Goal: Find specific page/section: Find specific page/section

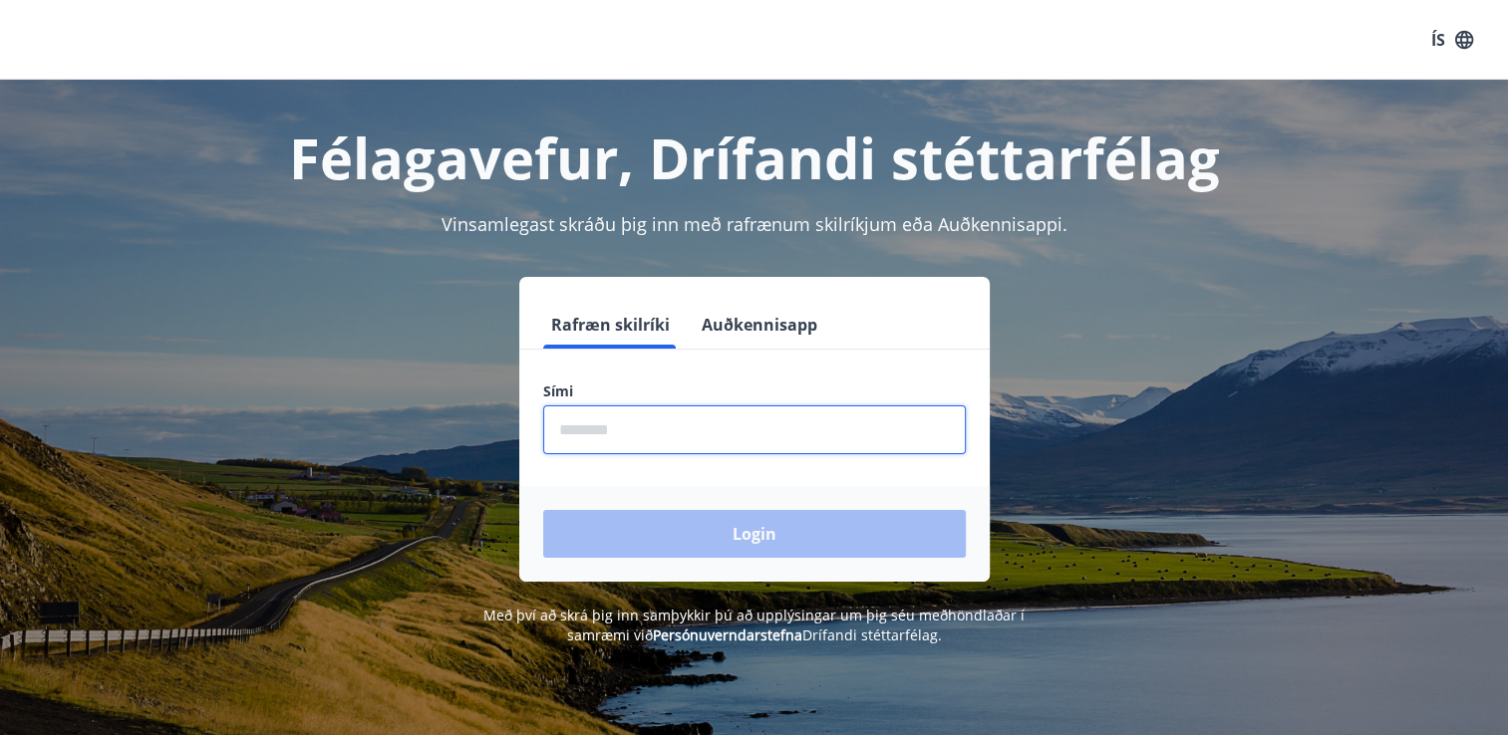
click at [681, 431] on input "phone" at bounding box center [754, 430] width 423 height 49
type input "********"
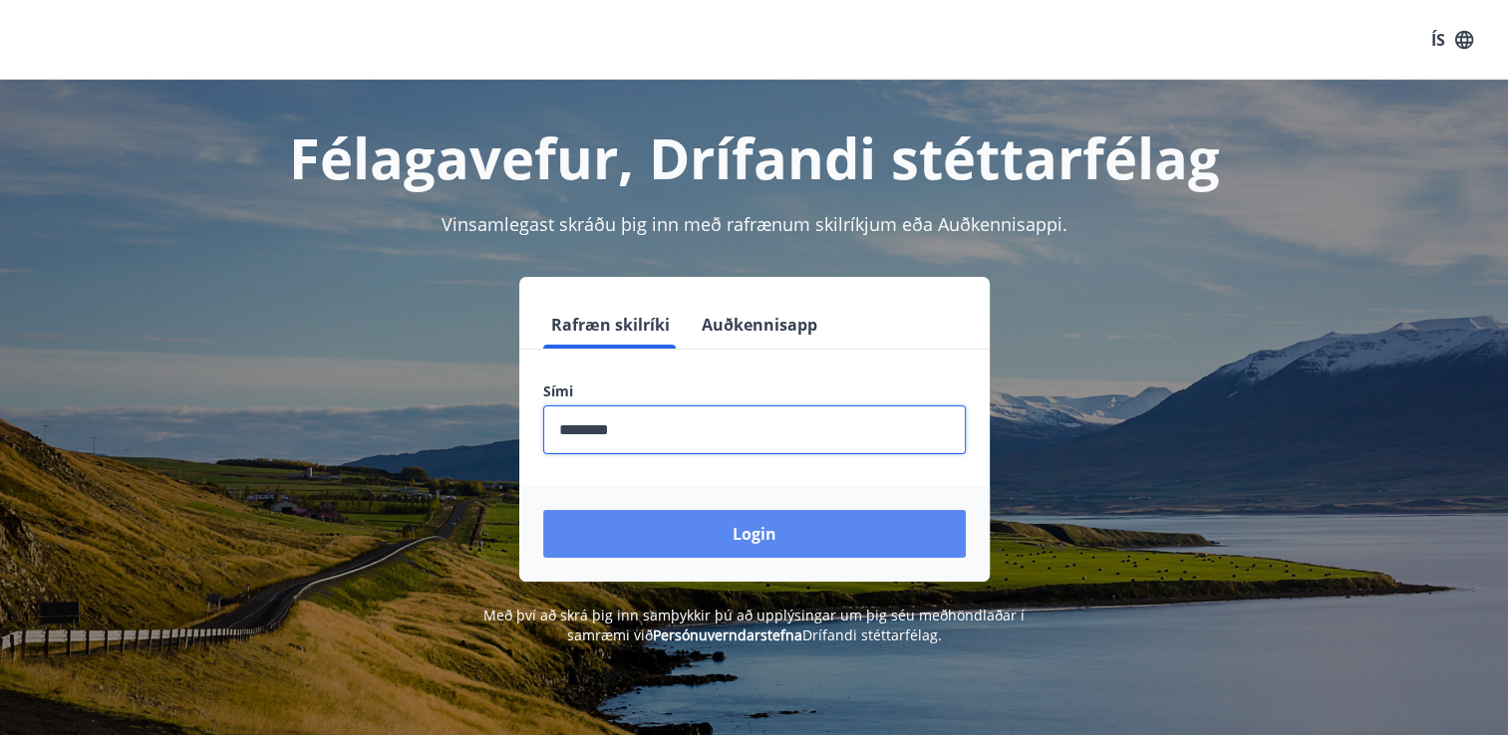
click at [750, 537] on button "Login" at bounding box center [754, 534] width 423 height 48
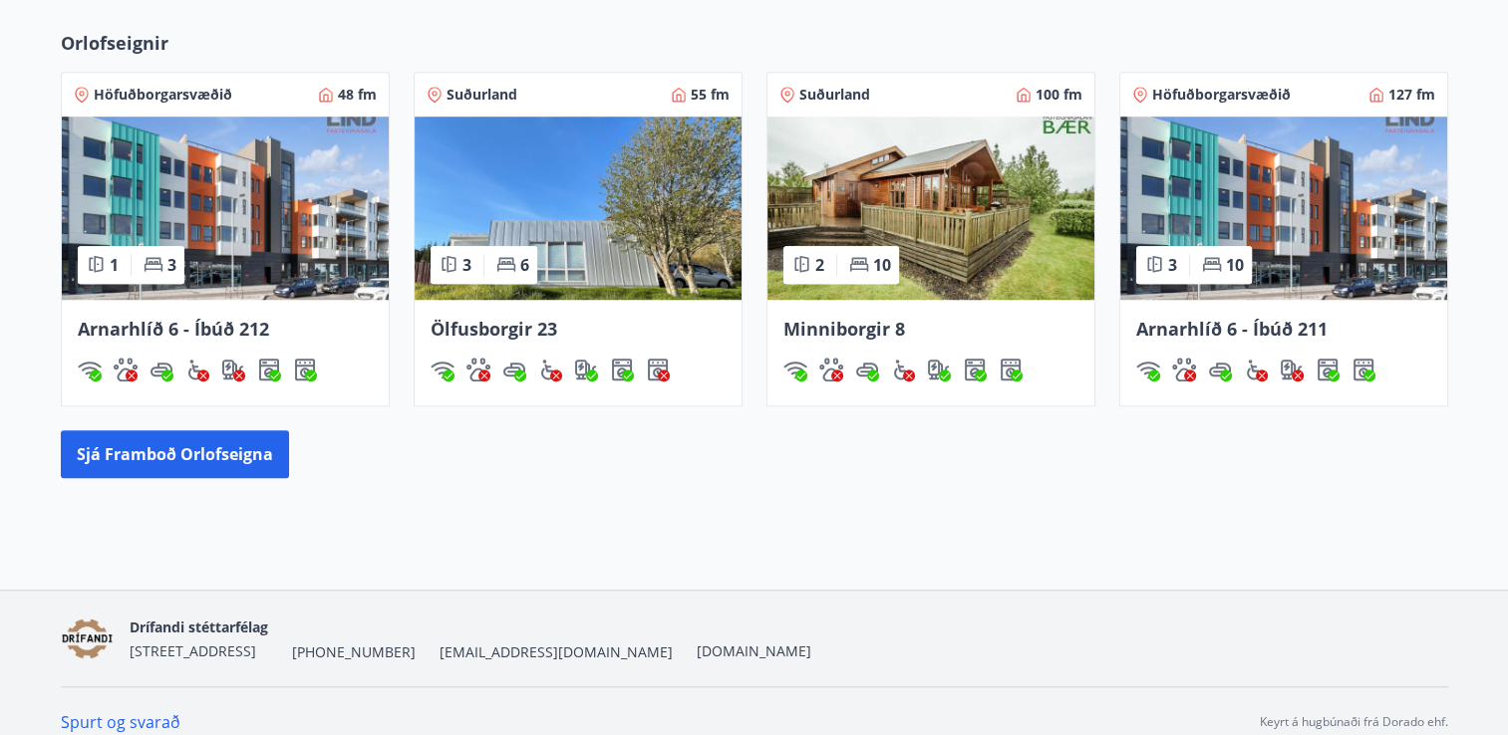
scroll to position [1495, 0]
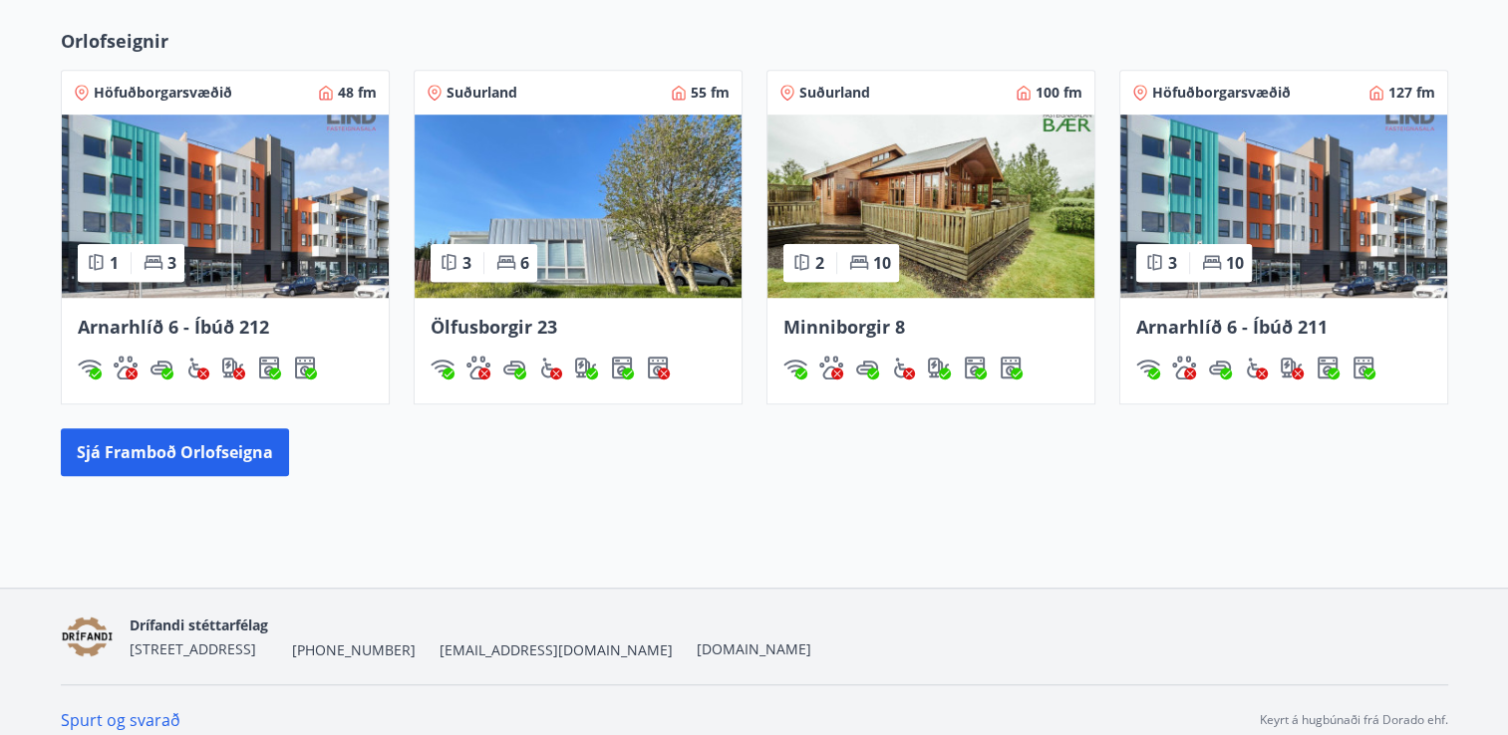
click at [966, 193] on img at bounding box center [930, 206] width 327 height 183
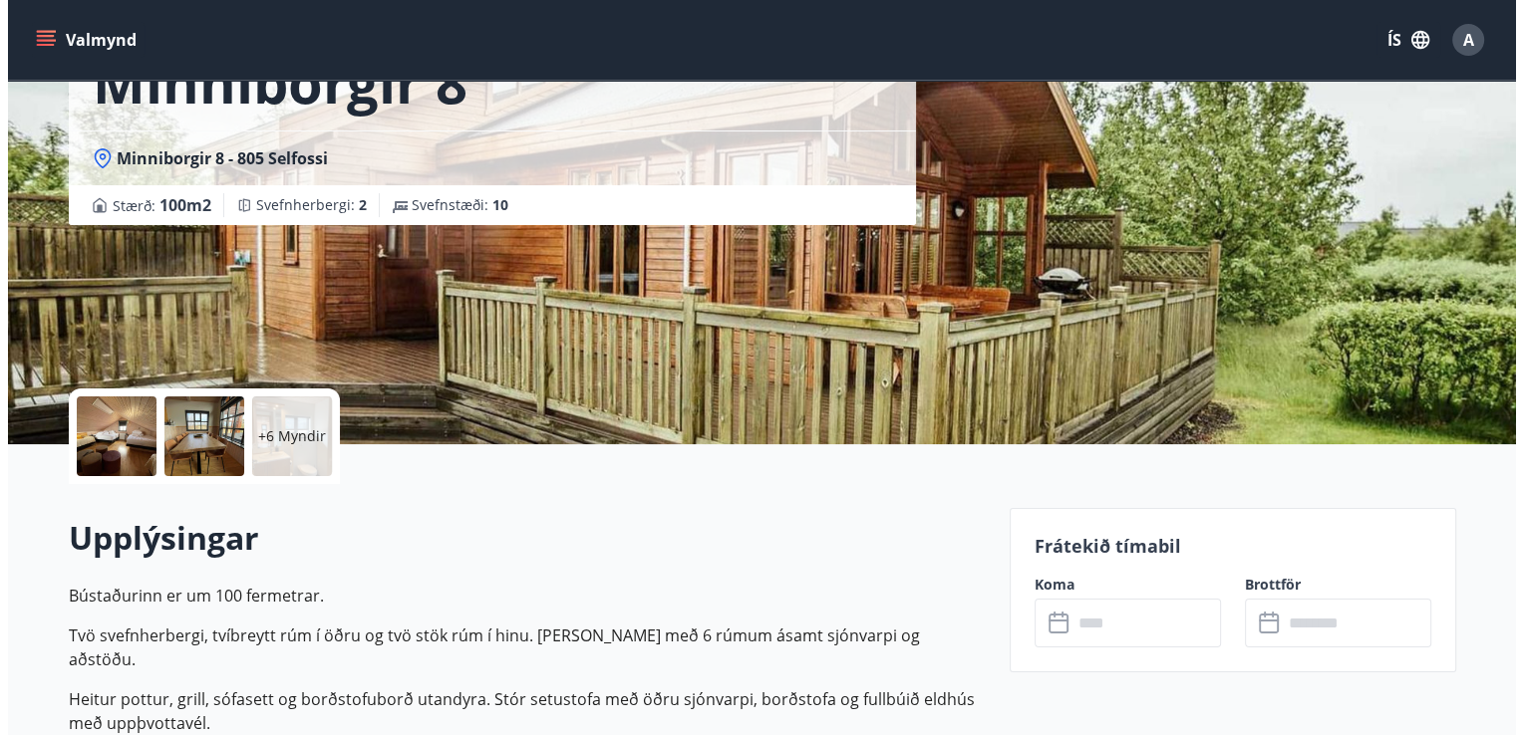
scroll to position [199, 0]
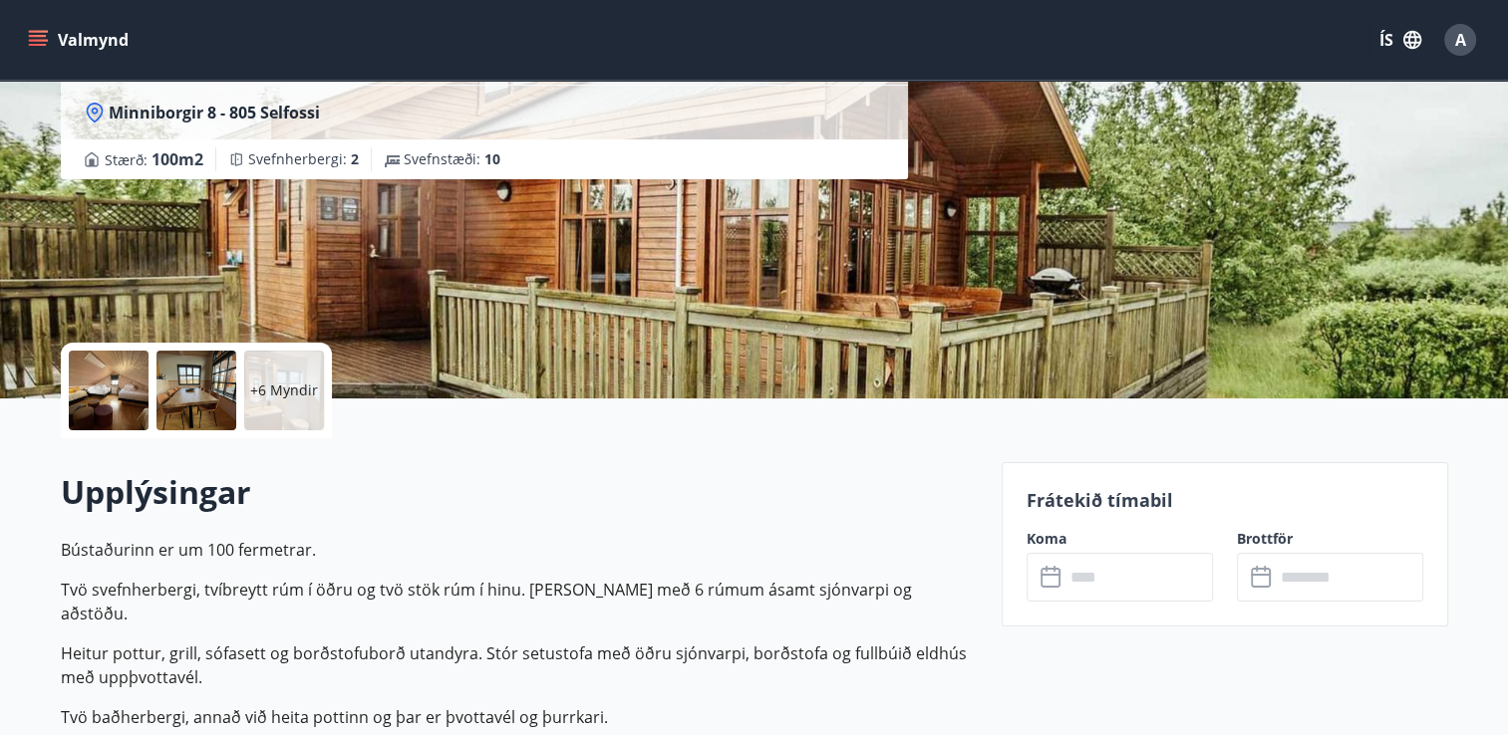
click at [296, 383] on p "+6 Myndir" at bounding box center [284, 391] width 68 height 20
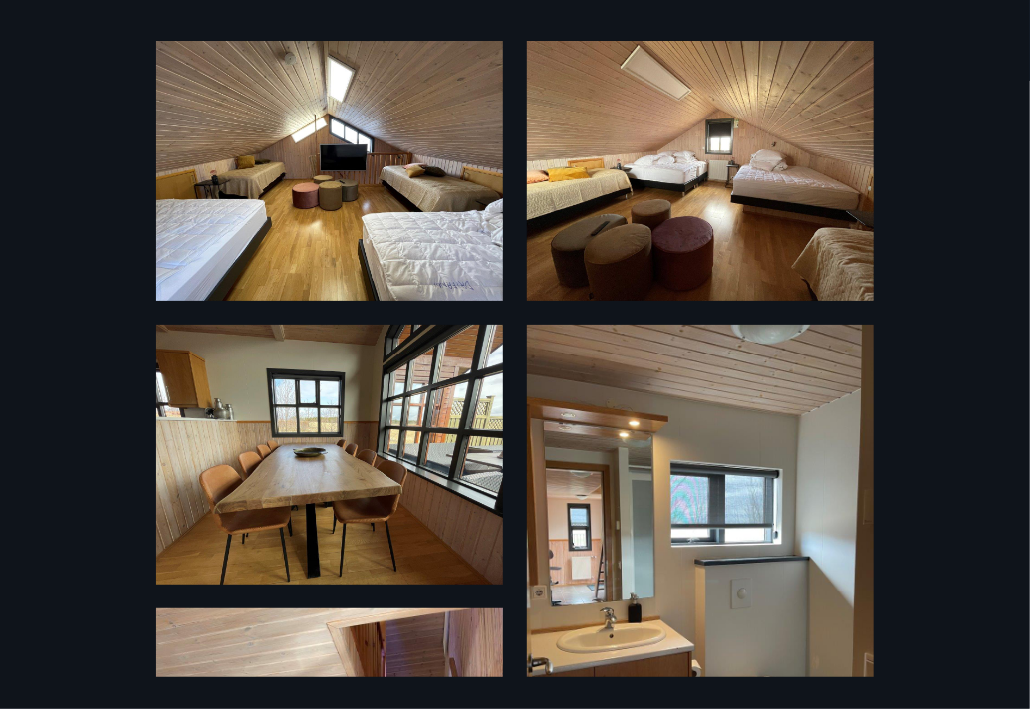
scroll to position [335, 0]
